Goal: Transaction & Acquisition: Purchase product/service

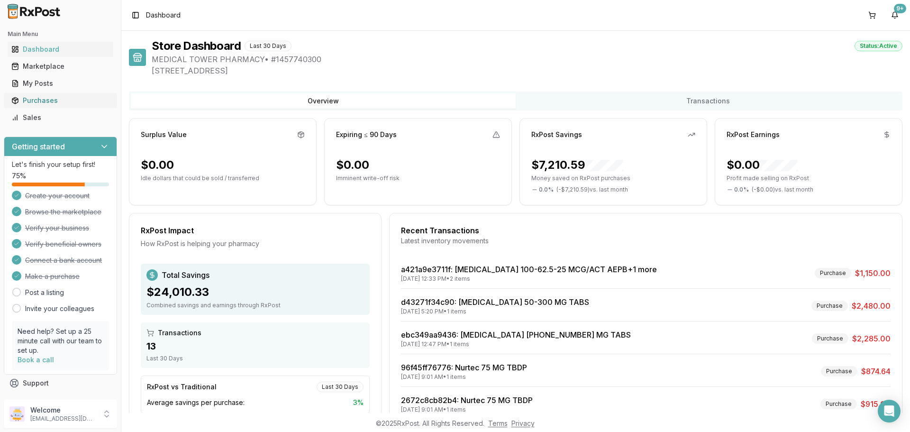
click at [31, 98] on div "Purchases" at bounding box center [60, 100] width 98 height 9
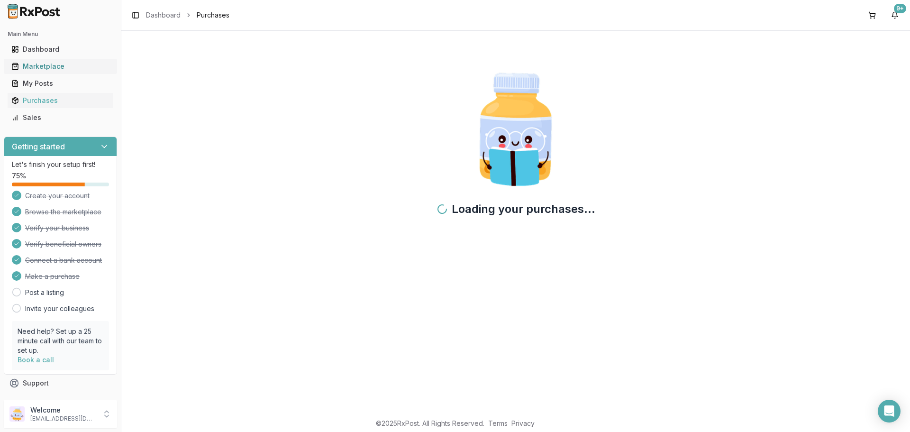
click at [47, 60] on link "Marketplace" at bounding box center [61, 66] width 106 height 17
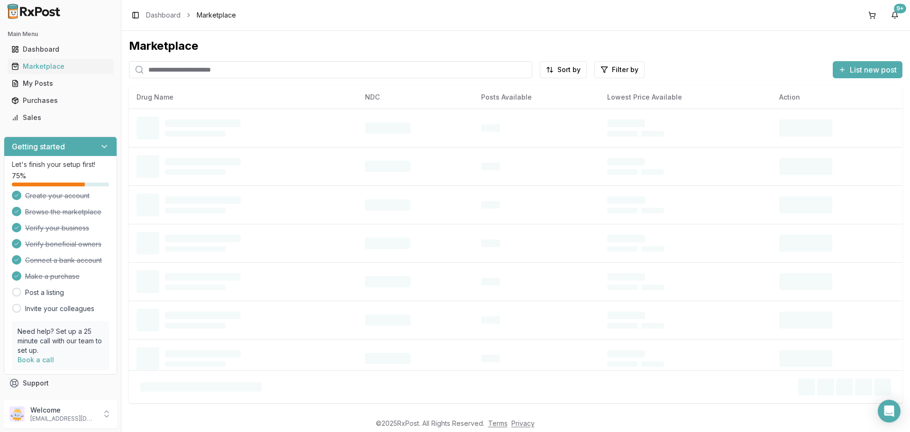
click at [176, 67] on input "search" at bounding box center [330, 69] width 403 height 17
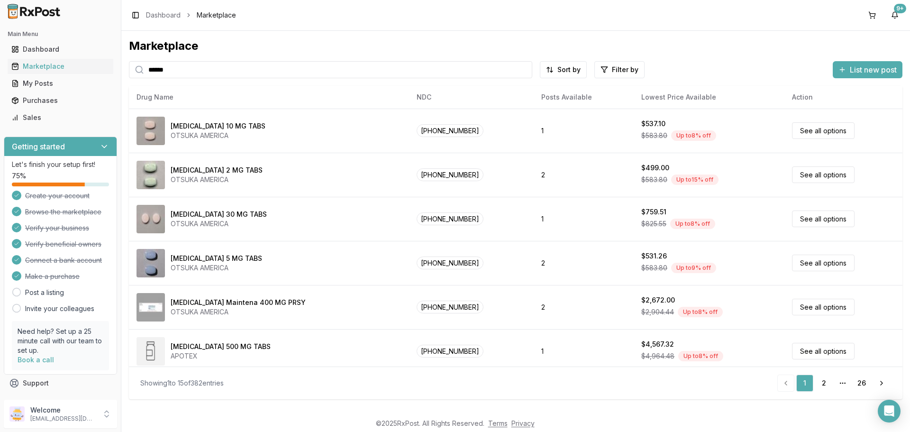
type input "******"
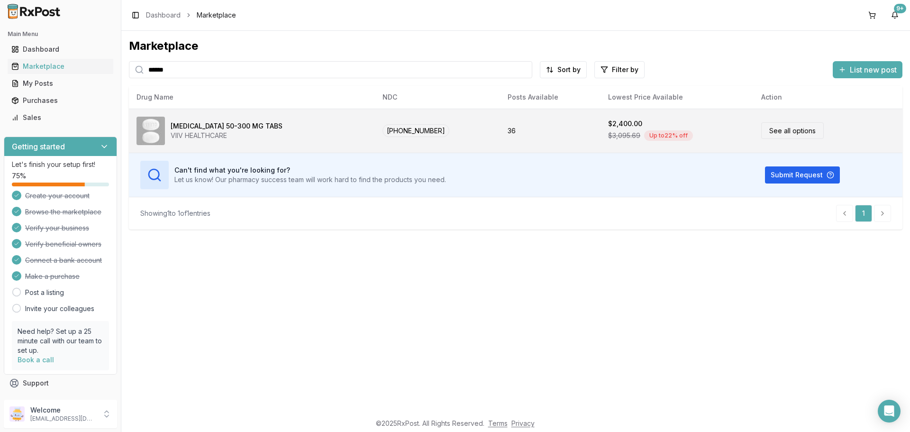
click at [454, 124] on td "[PHONE_NUMBER]" at bounding box center [437, 131] width 125 height 44
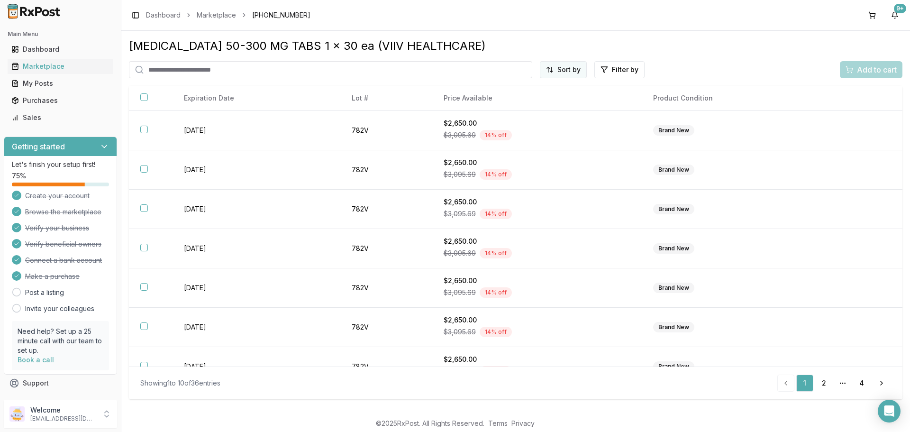
click at [571, 68] on html "Main Menu Dashboard Marketplace My Posts Purchases Sales Getting started Let's …" at bounding box center [455, 216] width 910 height 432
click at [535, 104] on div "Price (Low to High)" at bounding box center [540, 105] width 90 height 15
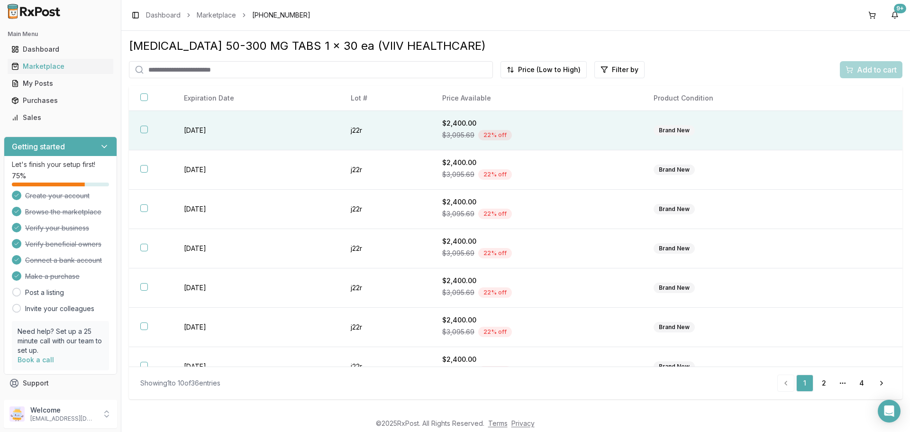
click at [145, 133] on th at bounding box center [151, 130] width 44 height 39
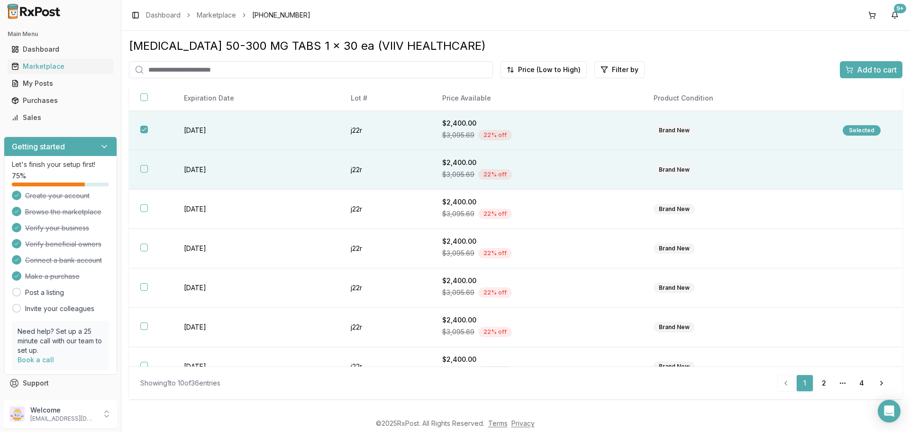
click at [145, 166] on button "button" at bounding box center [144, 169] width 8 height 8
click at [869, 72] on span "Add to cart" at bounding box center [877, 69] width 40 height 11
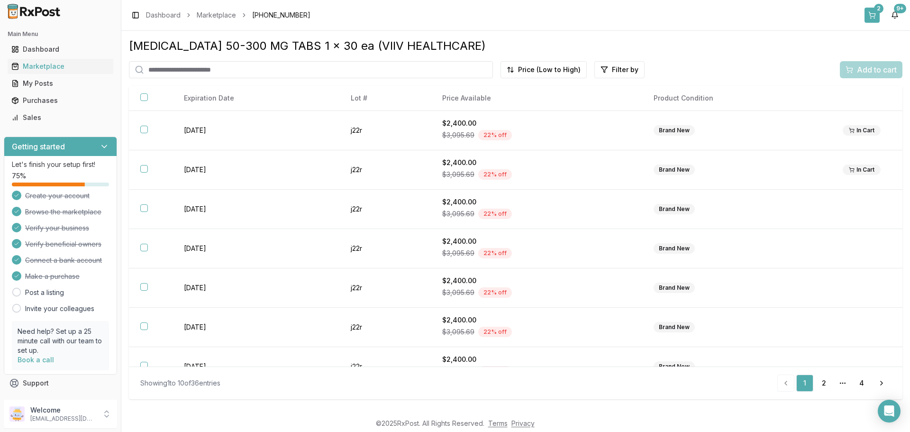
click at [877, 12] on div "2" at bounding box center [878, 8] width 9 height 9
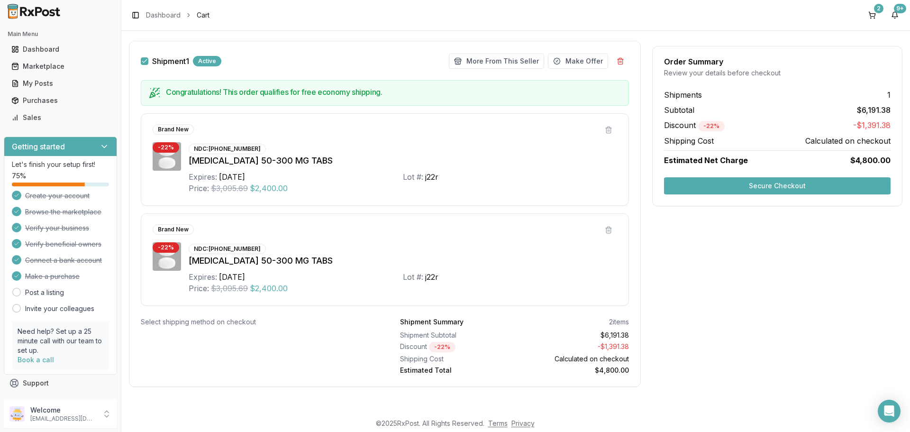
scroll to position [138, 0]
click at [784, 188] on button "Secure Checkout" at bounding box center [777, 185] width 227 height 17
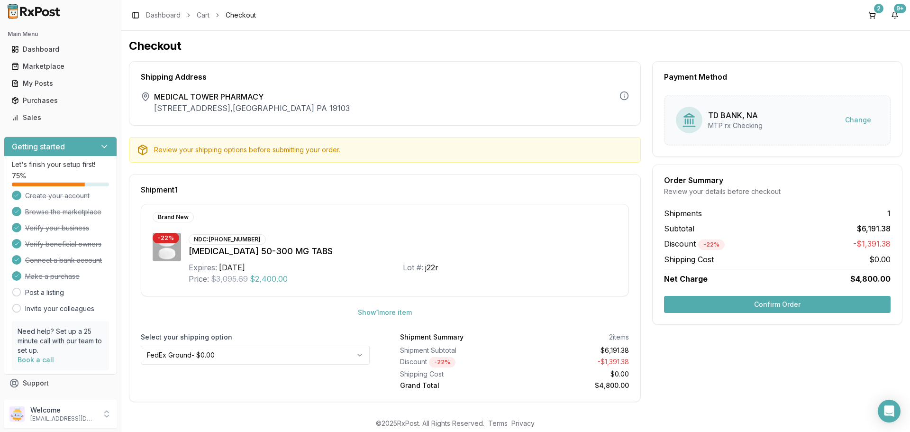
click at [723, 304] on button "Confirm Order" at bounding box center [777, 304] width 227 height 17
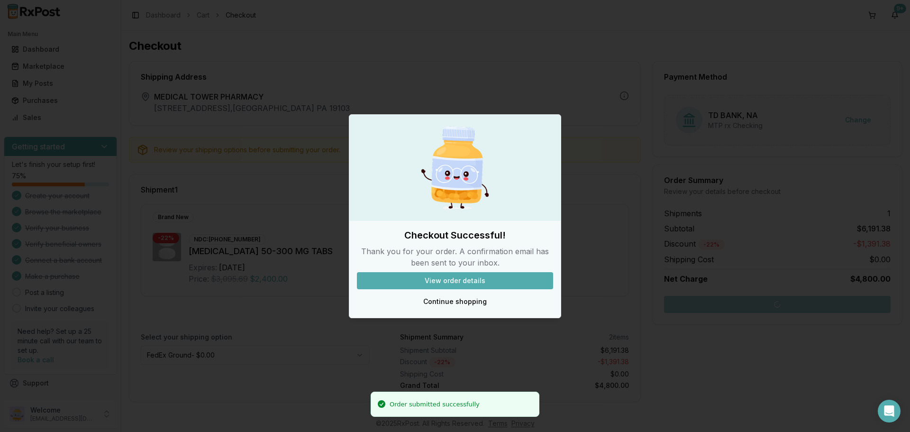
click at [467, 279] on button "View order details" at bounding box center [455, 280] width 196 height 17
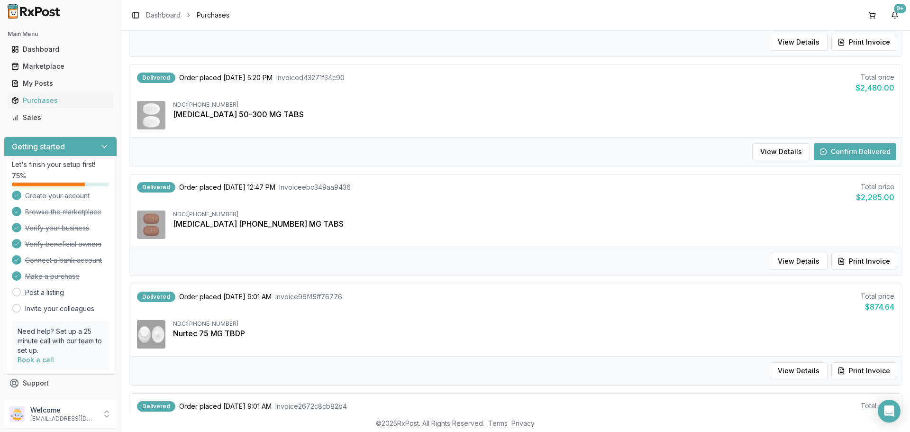
scroll to position [237, 0]
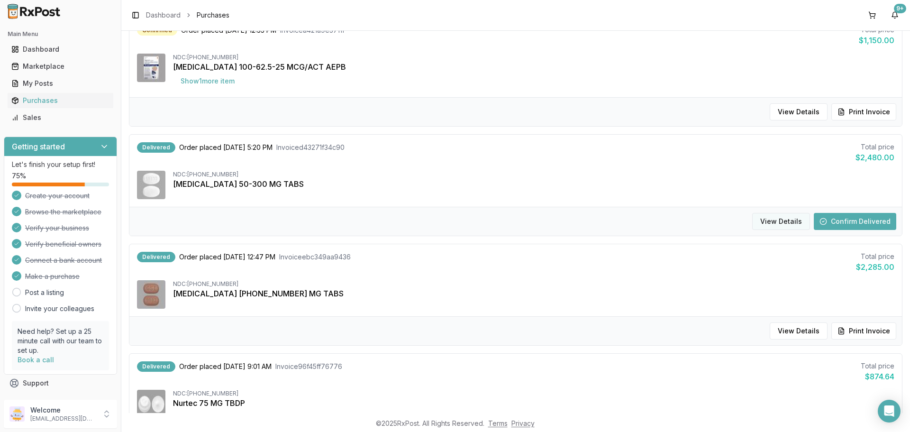
click at [792, 222] on button "View Details" at bounding box center [781, 221] width 58 height 17
click at [783, 222] on button "View Details" at bounding box center [781, 221] width 58 height 17
click at [148, 148] on div "Delivered" at bounding box center [156, 147] width 38 height 10
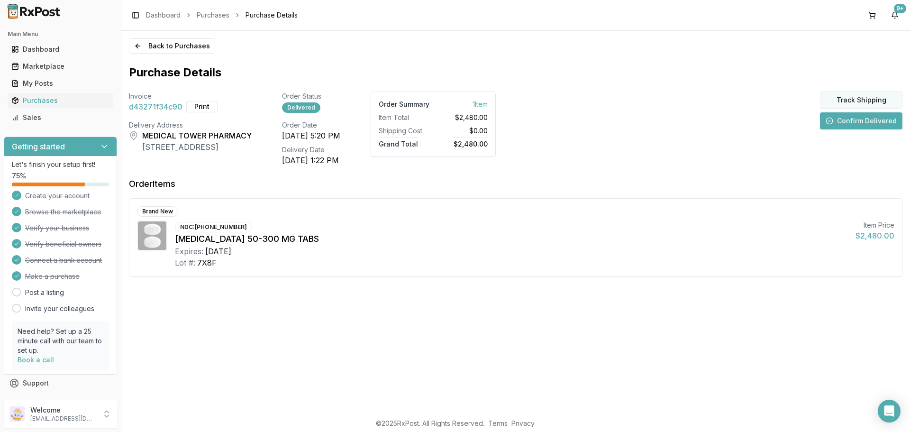
click at [873, 100] on button "Track Shipping" at bounding box center [861, 99] width 82 height 17
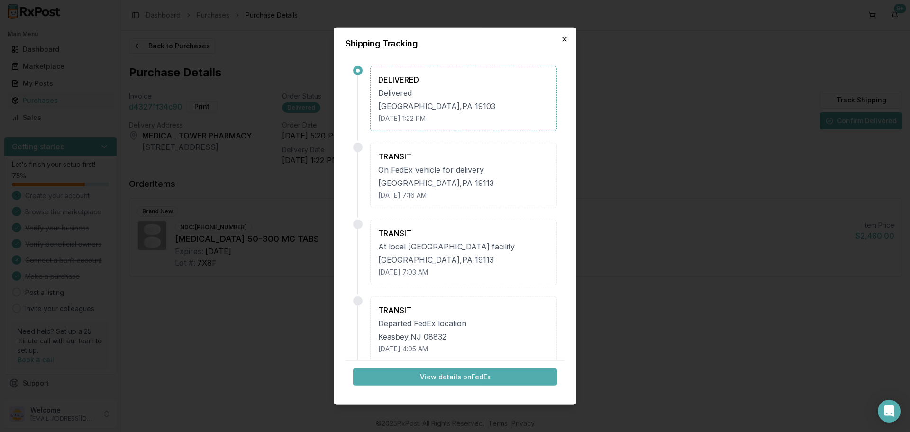
click at [567, 40] on icon "button" at bounding box center [565, 39] width 8 height 8
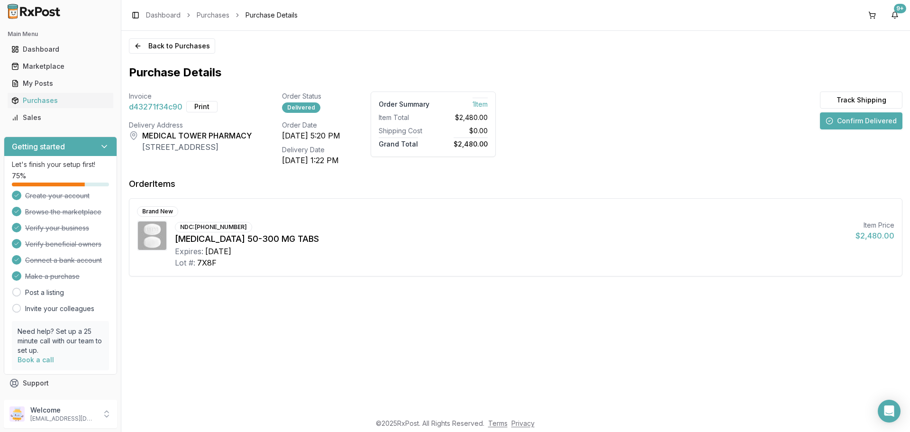
click at [845, 124] on button "Confirm Delivered" at bounding box center [861, 120] width 82 height 17
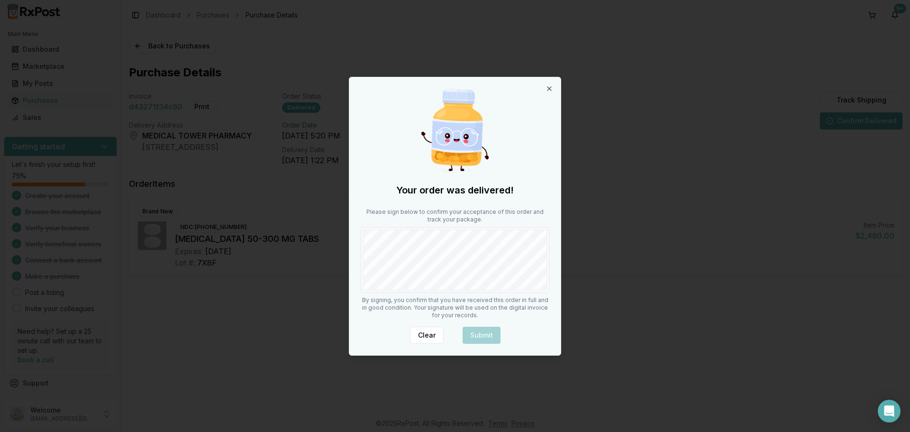
click at [563, 248] on body "Main Menu Dashboard Marketplace My Posts Purchases Sales Getting started Let's …" at bounding box center [455, 216] width 910 height 432
click at [492, 331] on button "Submit" at bounding box center [482, 335] width 38 height 17
